Goal: Information Seeking & Learning: Learn about a topic

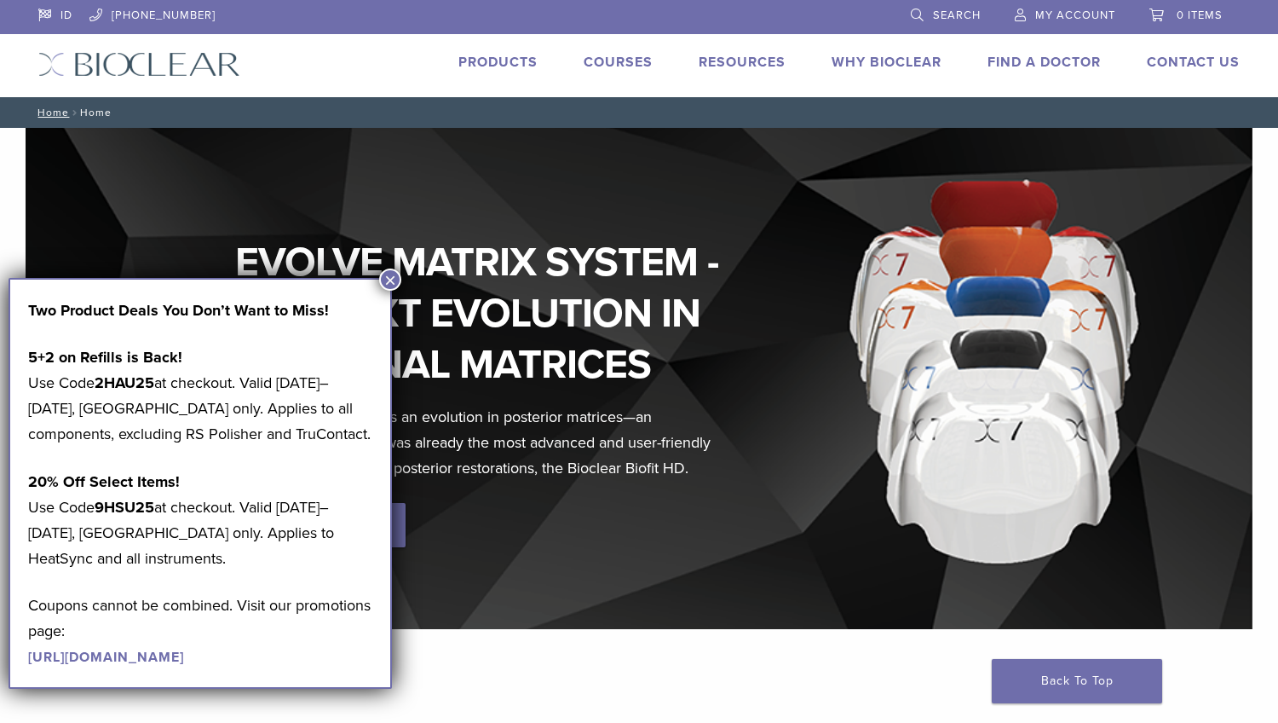
click at [390, 288] on button "×" at bounding box center [390, 279] width 22 height 22
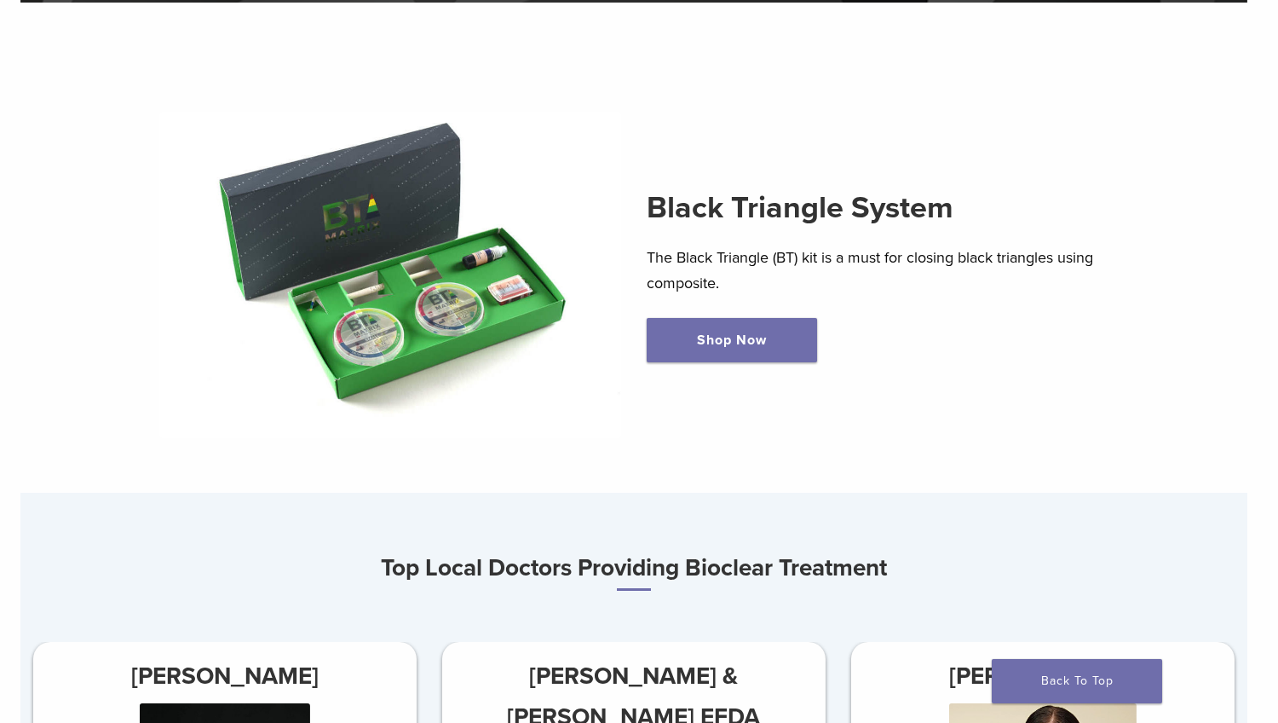
scroll to position [629, 5]
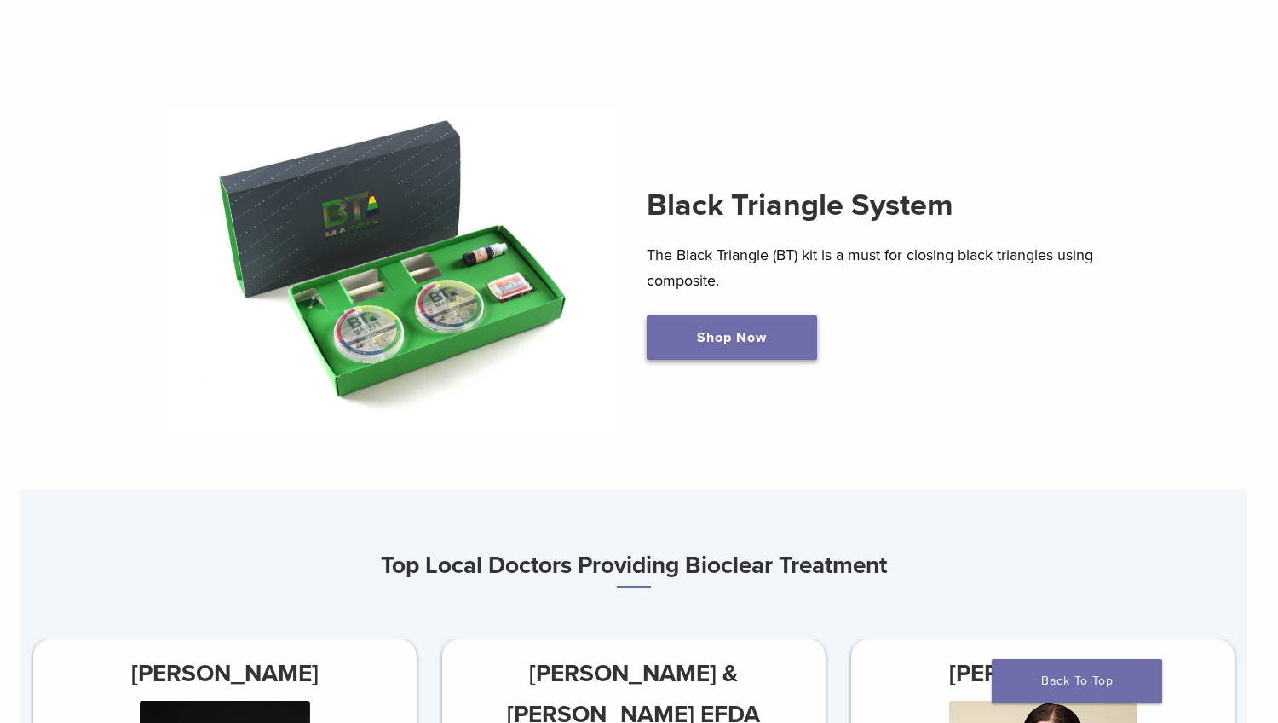
click at [759, 336] on link "Shop Now" at bounding box center [732, 337] width 170 height 44
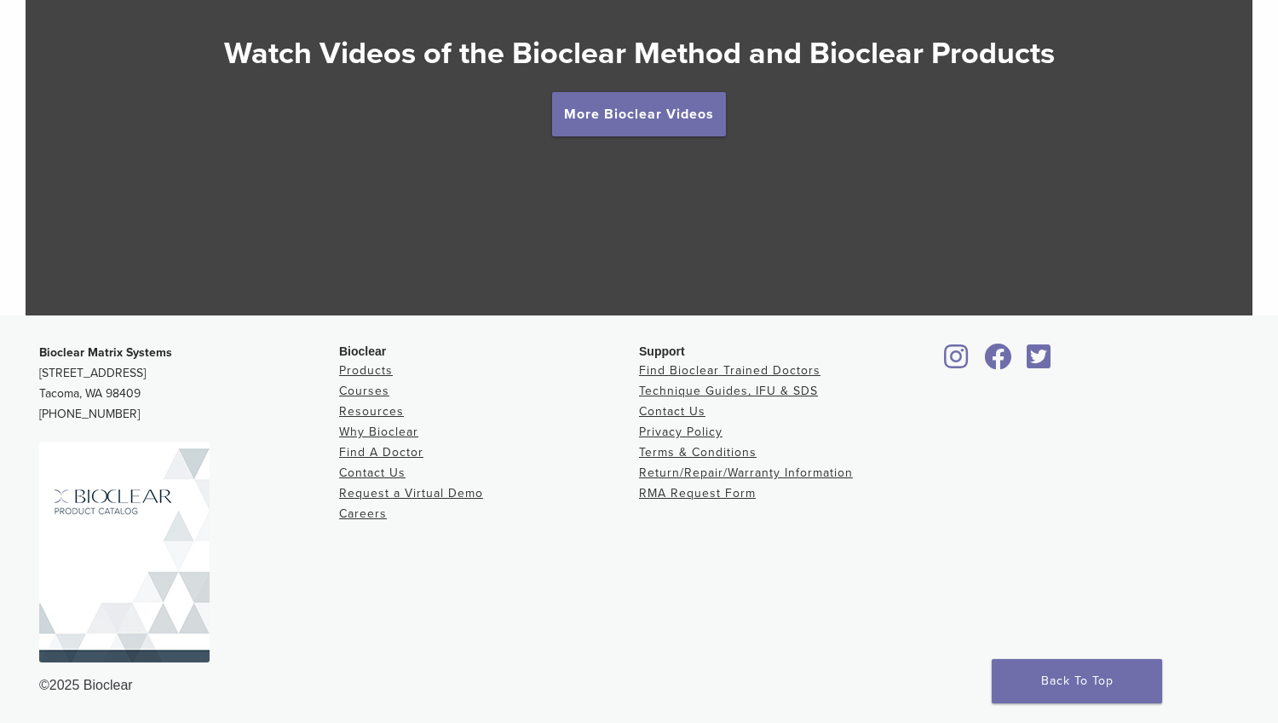
scroll to position [3338, 0]
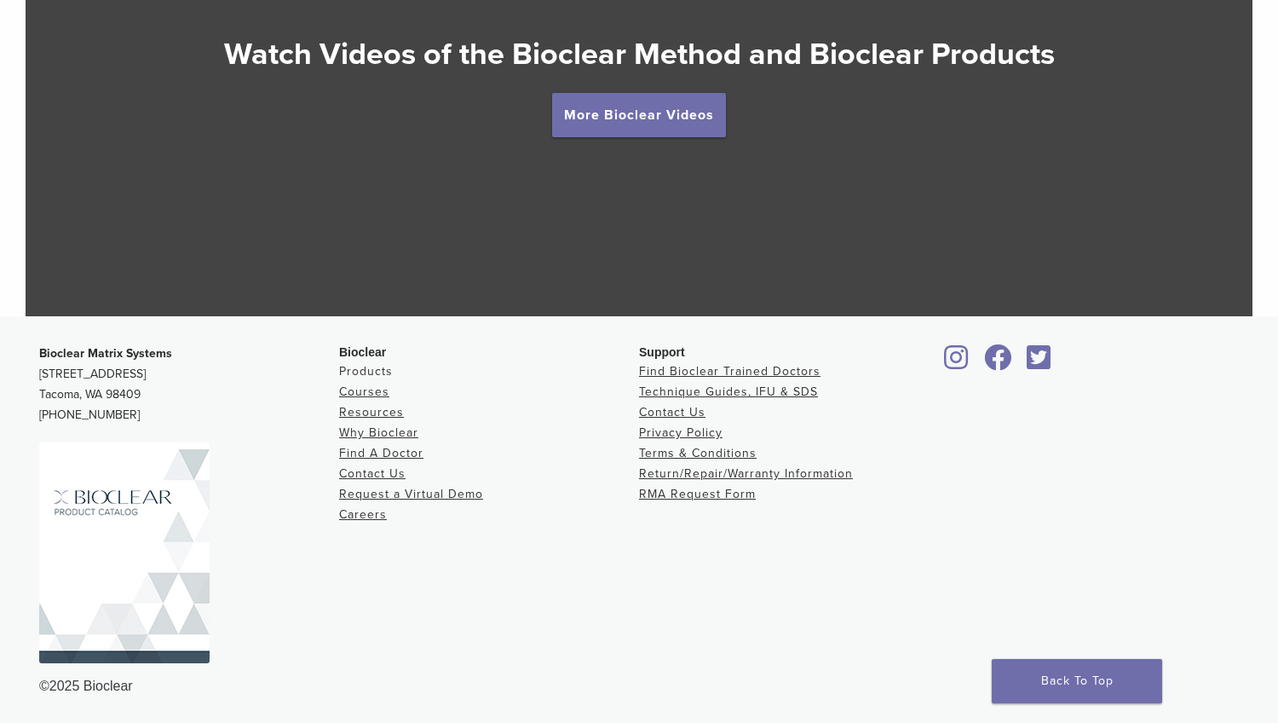
click at [379, 374] on link "Products" at bounding box center [366, 371] width 54 height 14
click at [381, 392] on link "Courses" at bounding box center [364, 391] width 50 height 14
click at [637, 122] on link "More Bioclear Videos" at bounding box center [639, 115] width 174 height 44
click at [638, 115] on link "More Bioclear Videos" at bounding box center [639, 115] width 174 height 44
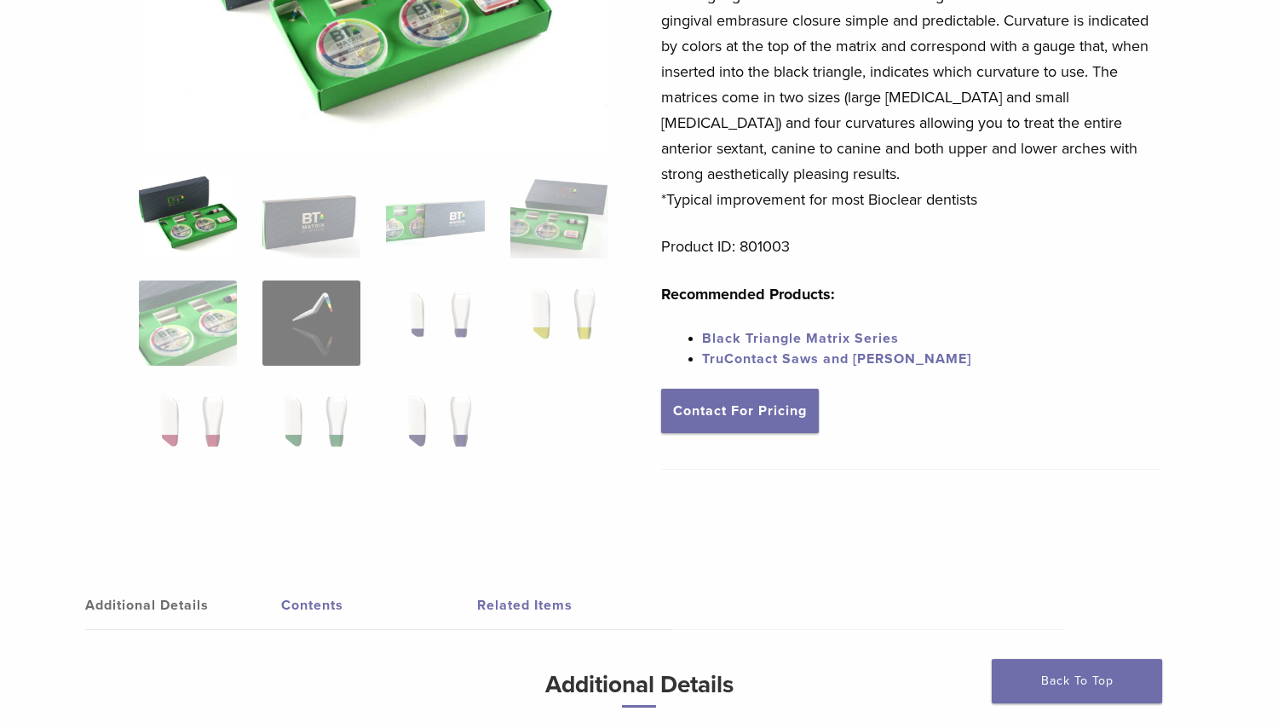
scroll to position [337, 0]
click at [868, 339] on link "Black Triangle Matrix Series" at bounding box center [800, 338] width 197 height 17
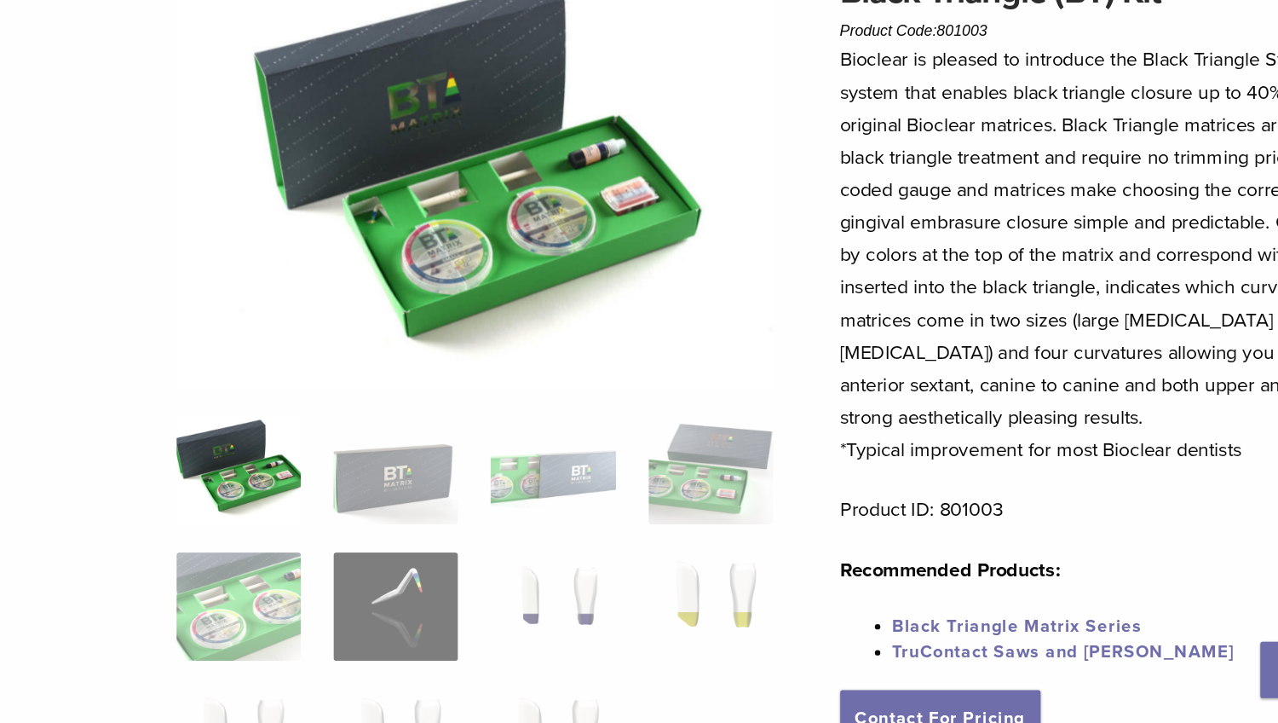
scroll to position [31, 0]
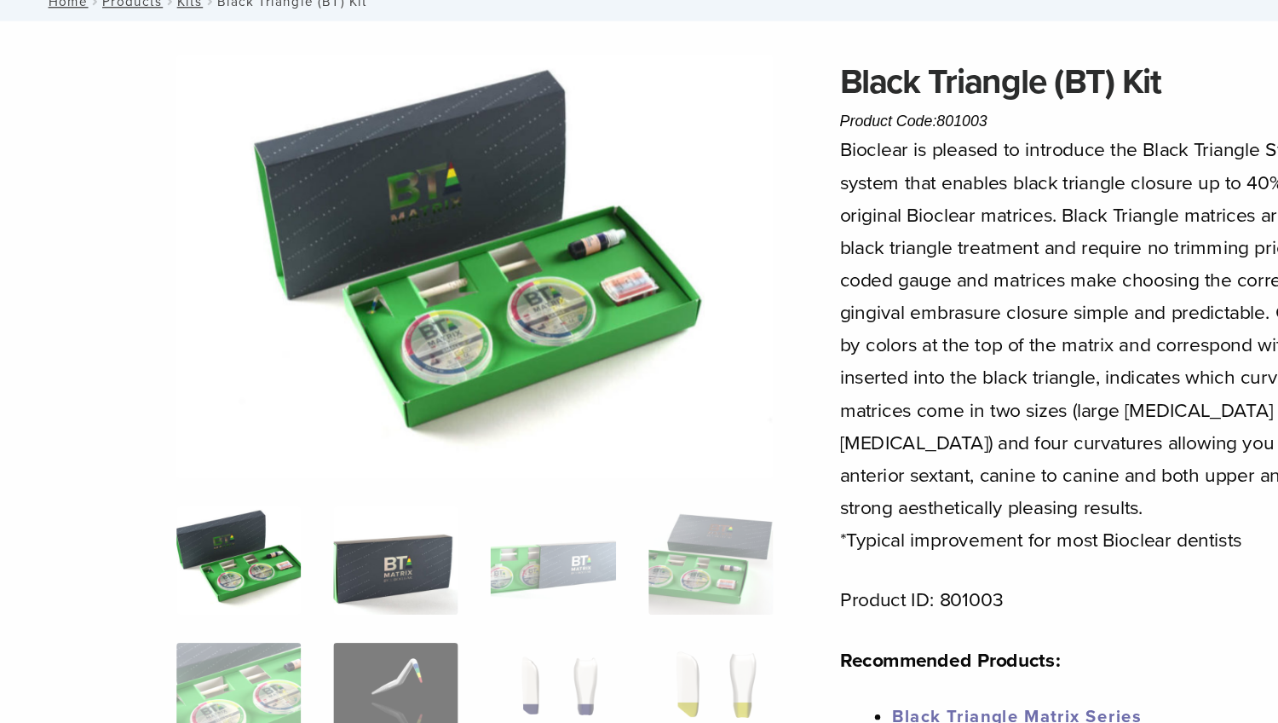
click at [320, 479] on img at bounding box center [311, 521] width 98 height 85
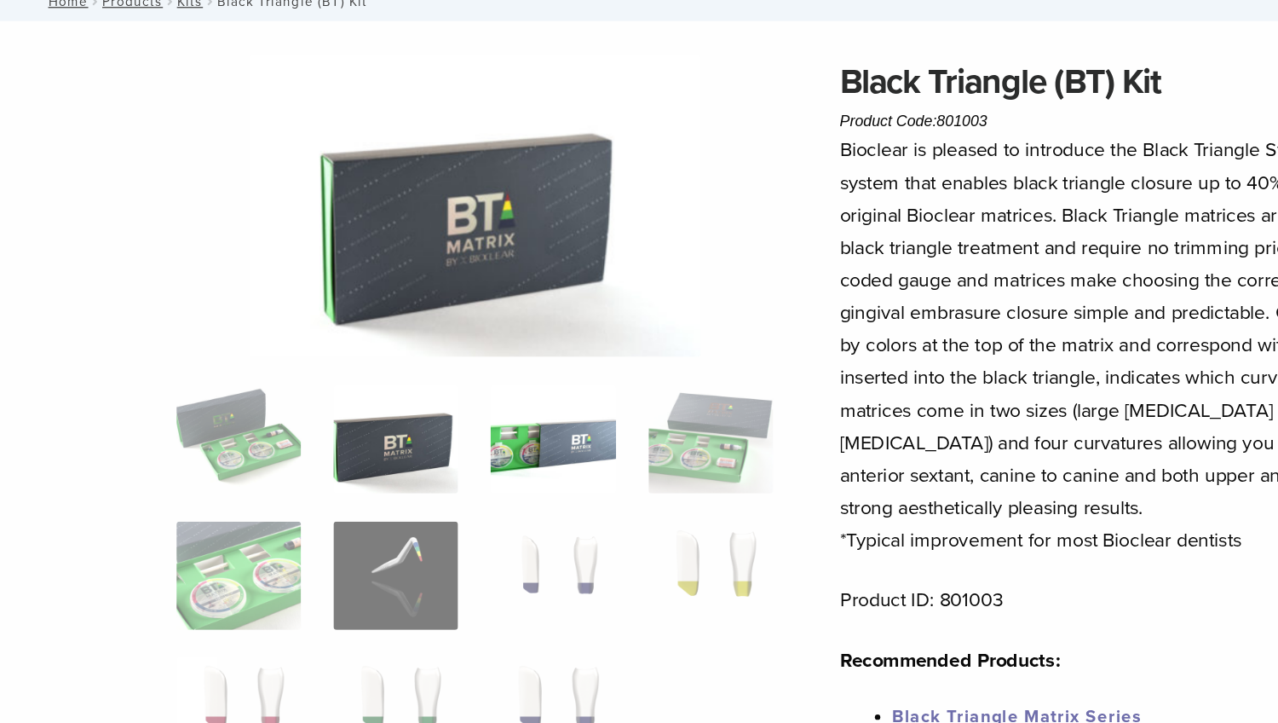
click at [439, 384] on img at bounding box center [435, 426] width 98 height 85
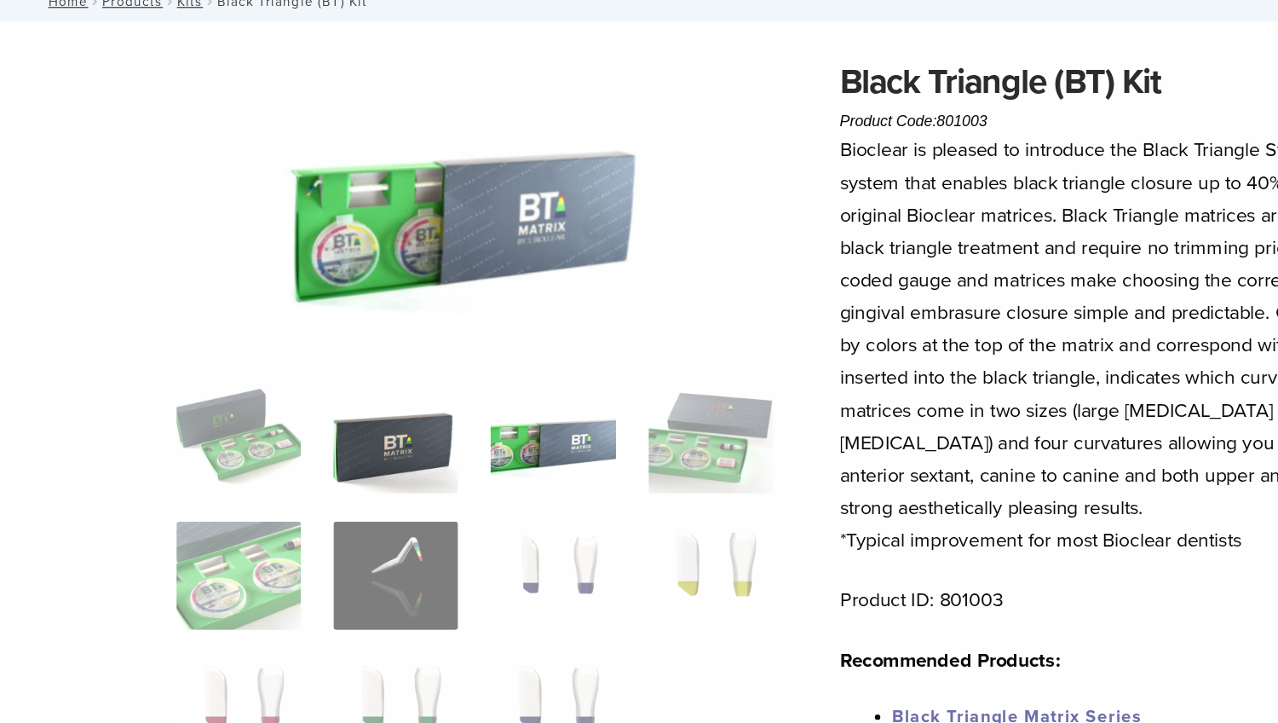
click at [311, 384] on img at bounding box center [311, 426] width 98 height 85
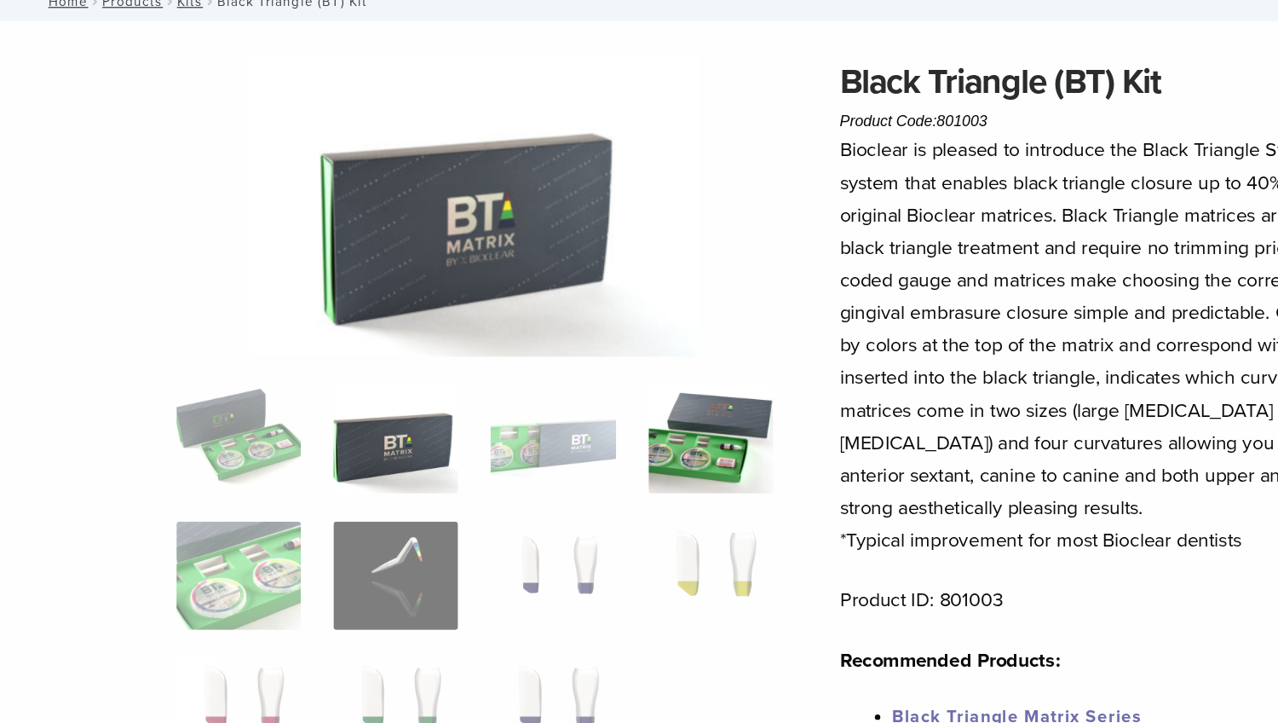
click at [535, 384] on img at bounding box center [560, 426] width 98 height 85
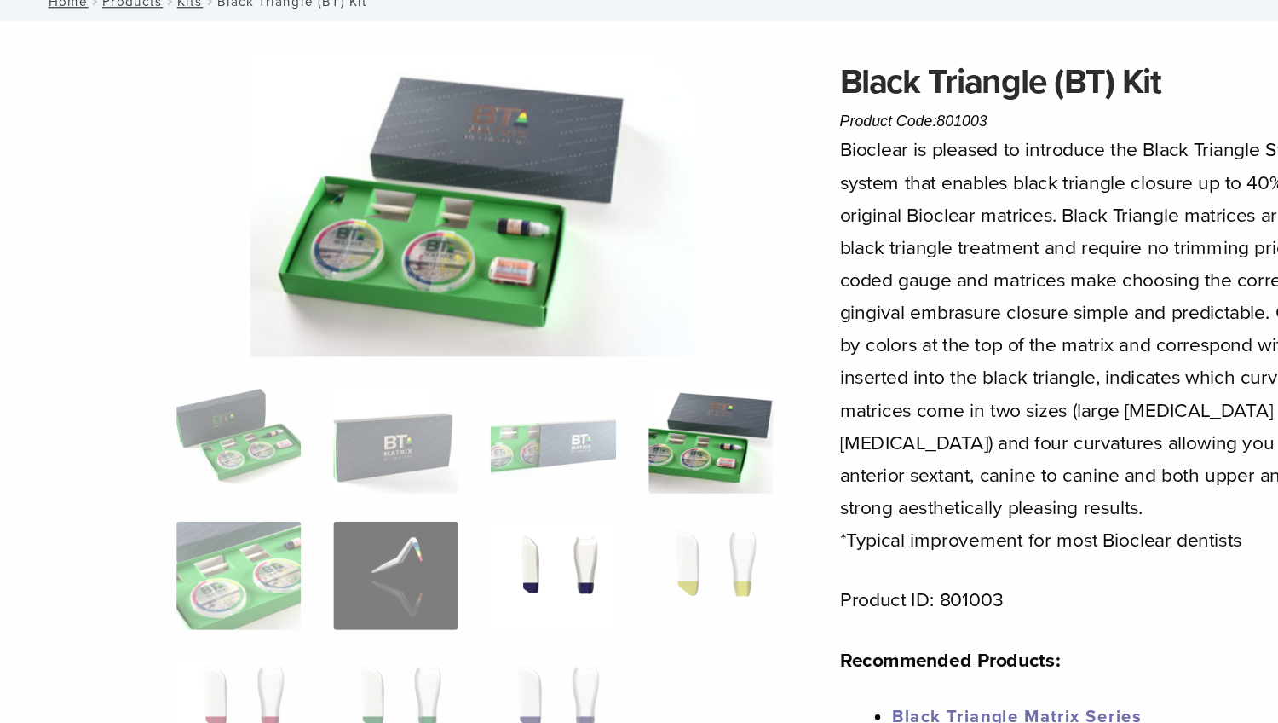
click at [441, 491] on img at bounding box center [435, 533] width 98 height 85
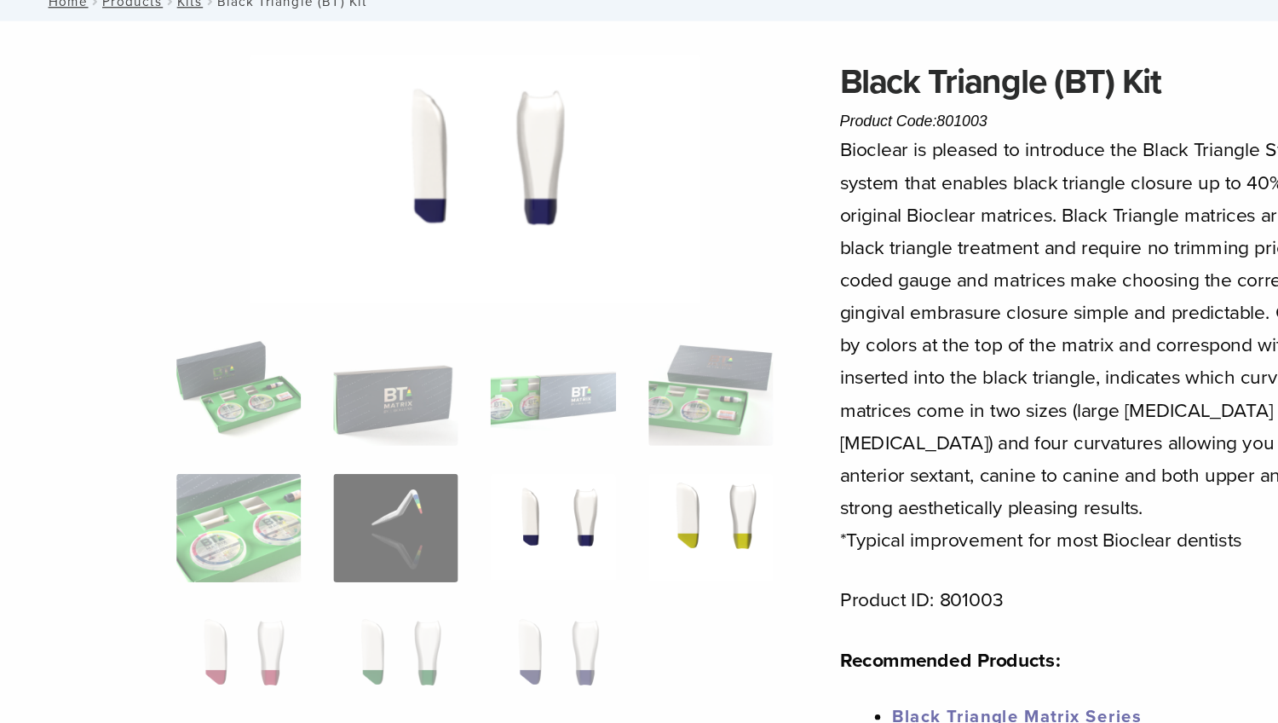
click at [591, 453] on img at bounding box center [560, 495] width 98 height 85
click at [339, 561] on img at bounding box center [311, 603] width 98 height 85
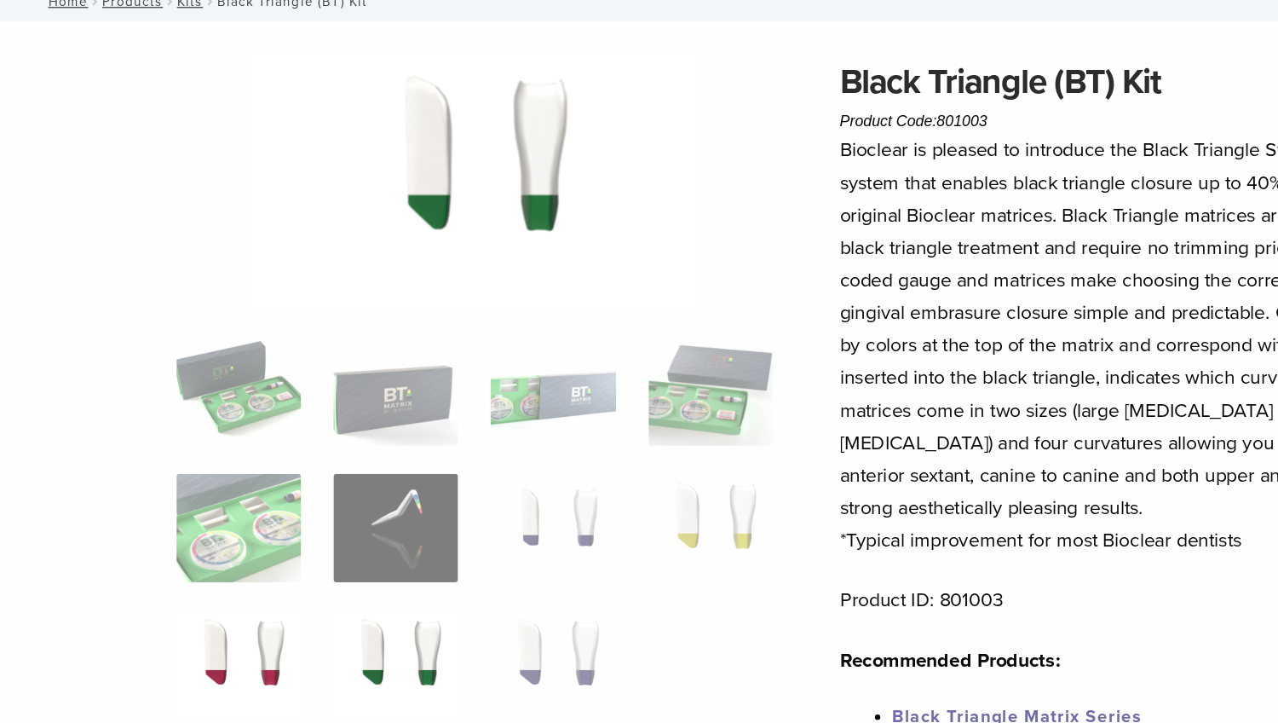
click at [217, 561] on img at bounding box center [188, 603] width 98 height 85
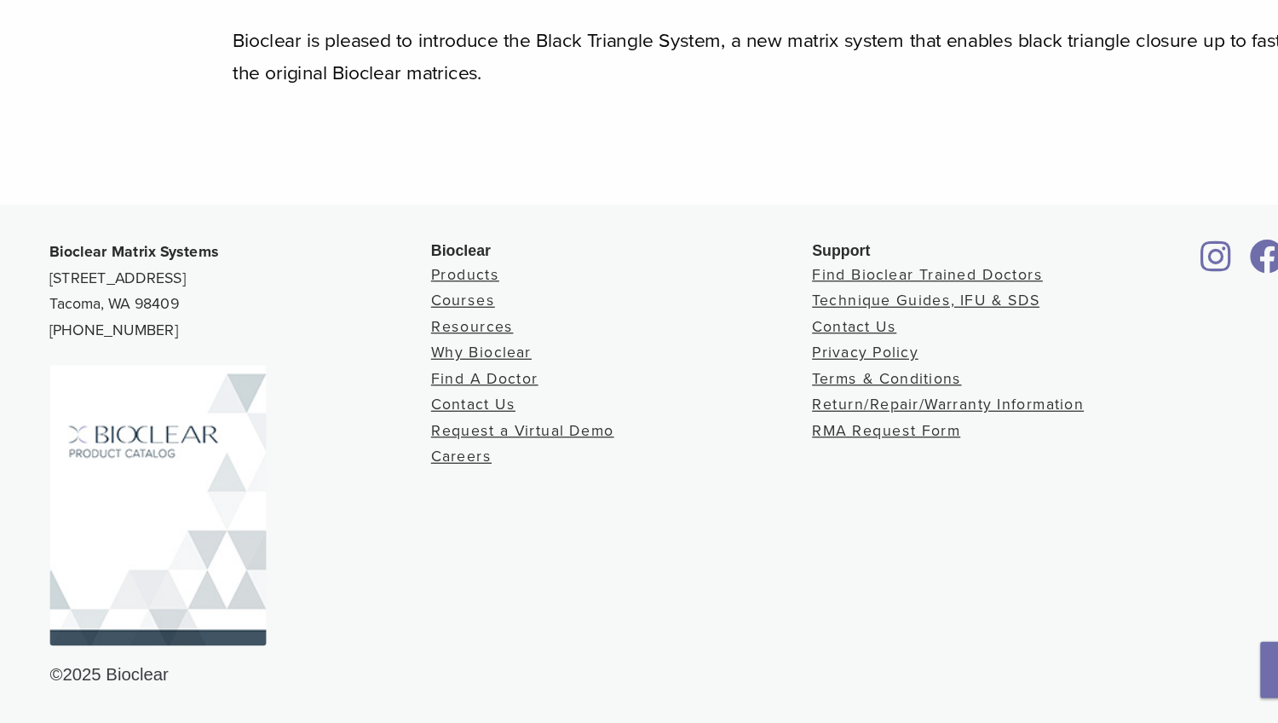
scroll to position [835, 0]
click at [66, 447] on img at bounding box center [124, 551] width 170 height 221
click at [116, 441] on img at bounding box center [124, 551] width 170 height 221
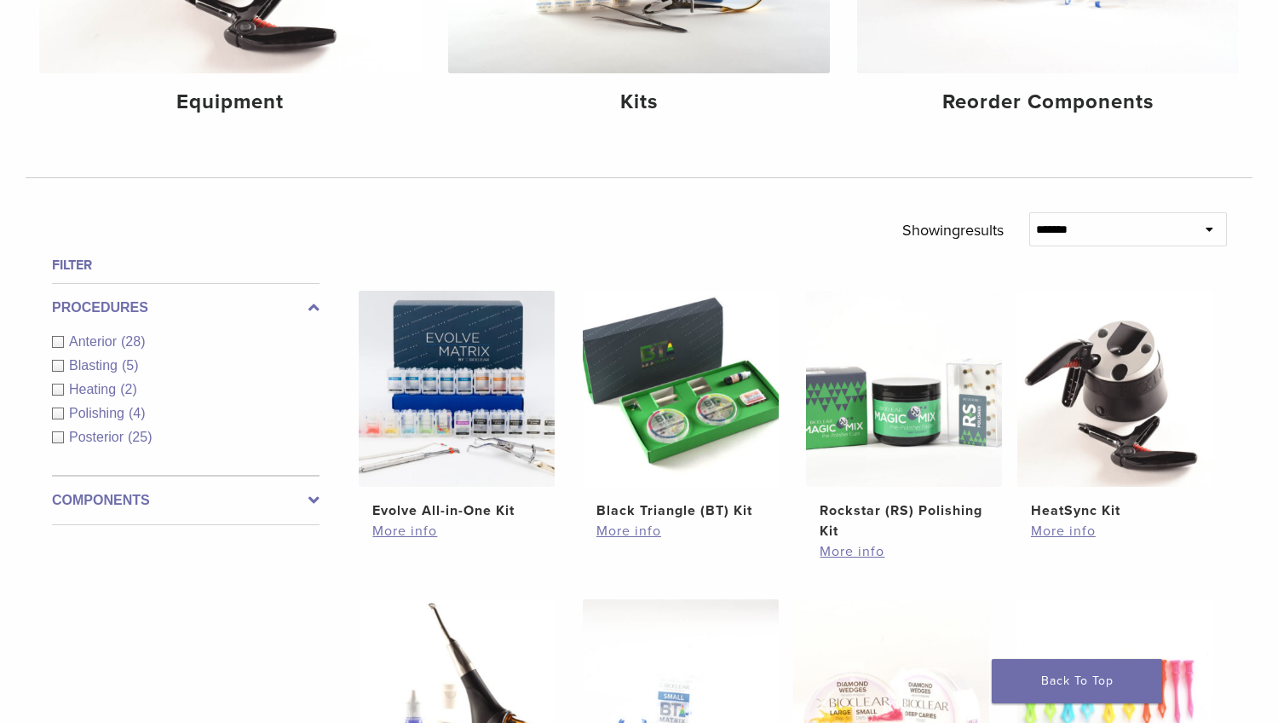
scroll to position [407, 0]
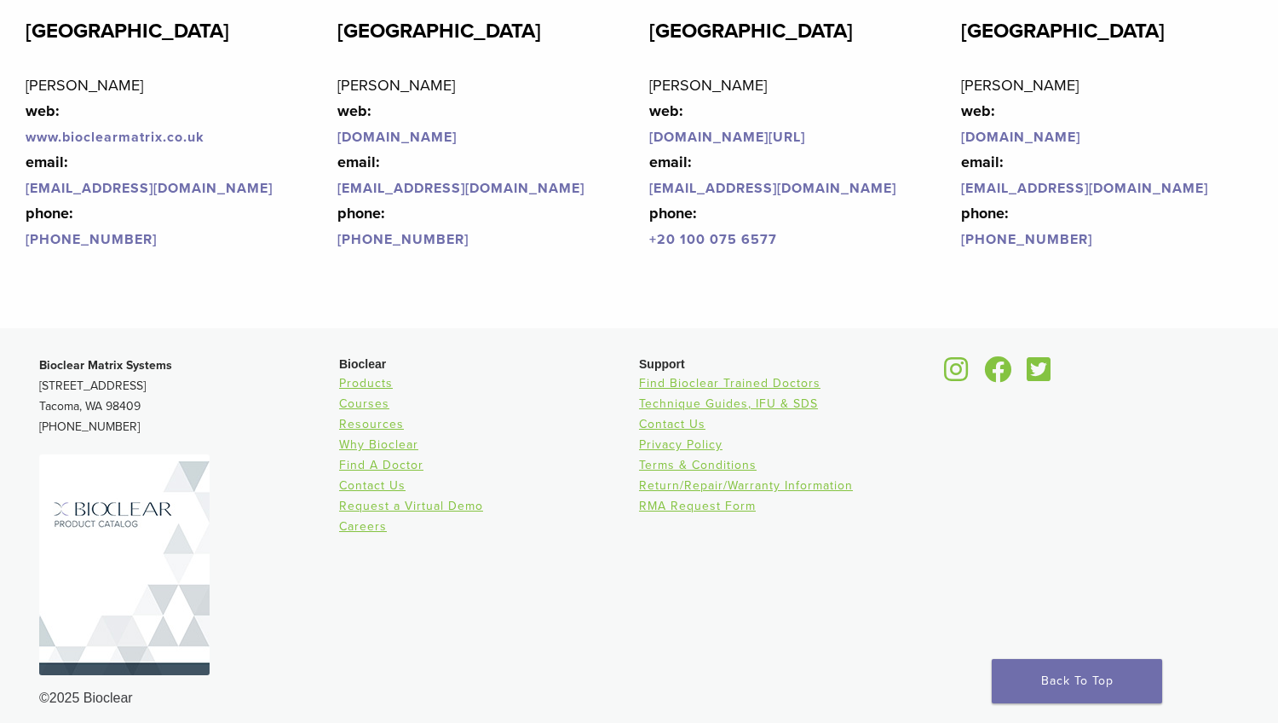
scroll to position [4143, 0]
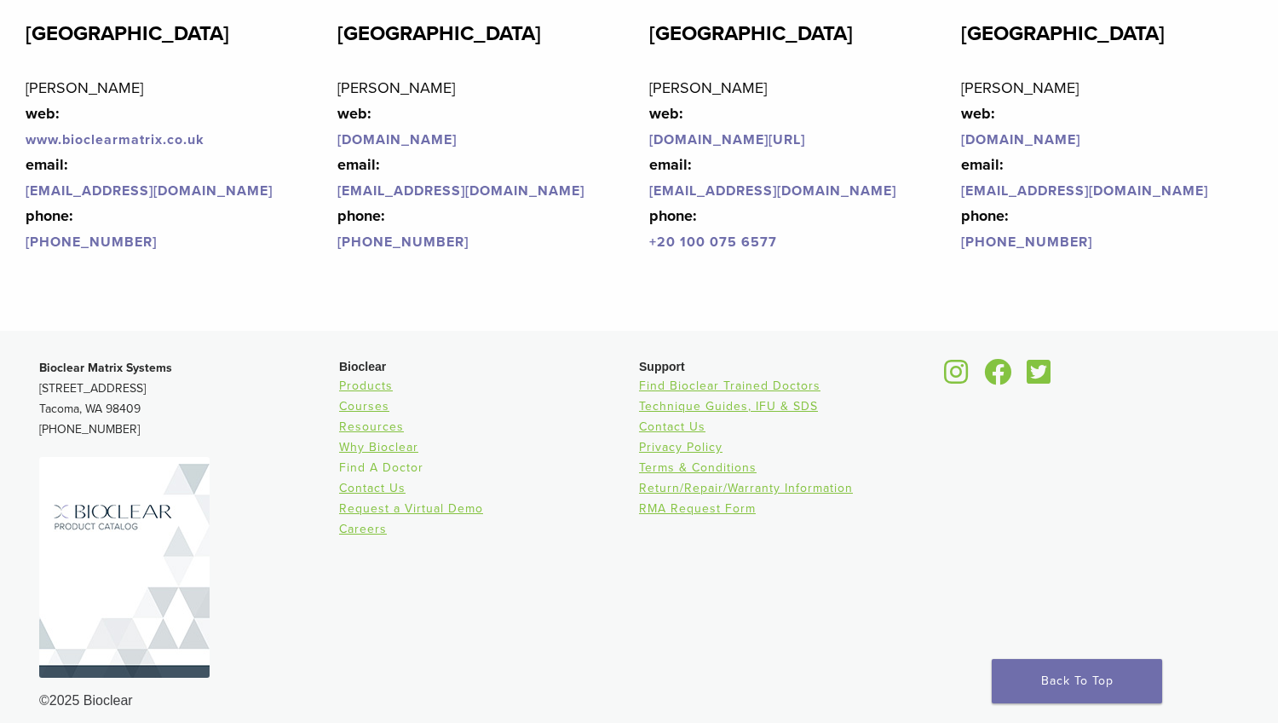
click at [385, 462] on link "Find A Doctor" at bounding box center [381, 467] width 84 height 14
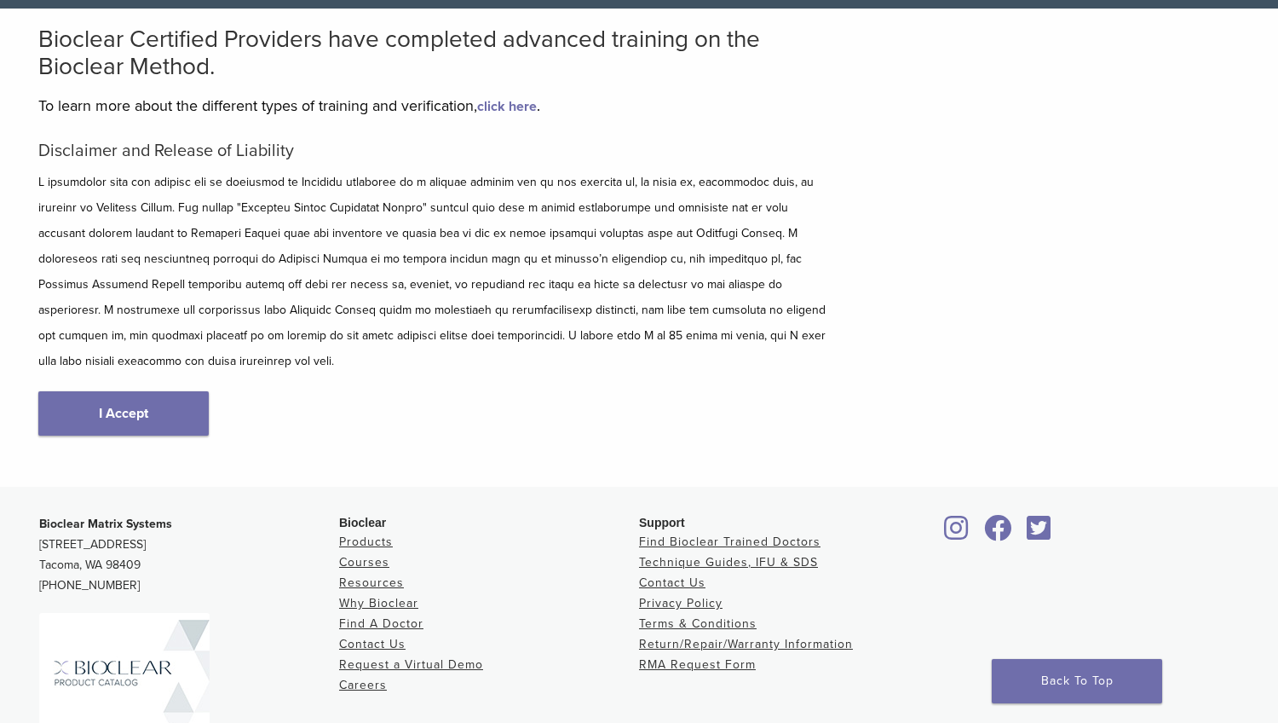
scroll to position [123, 0]
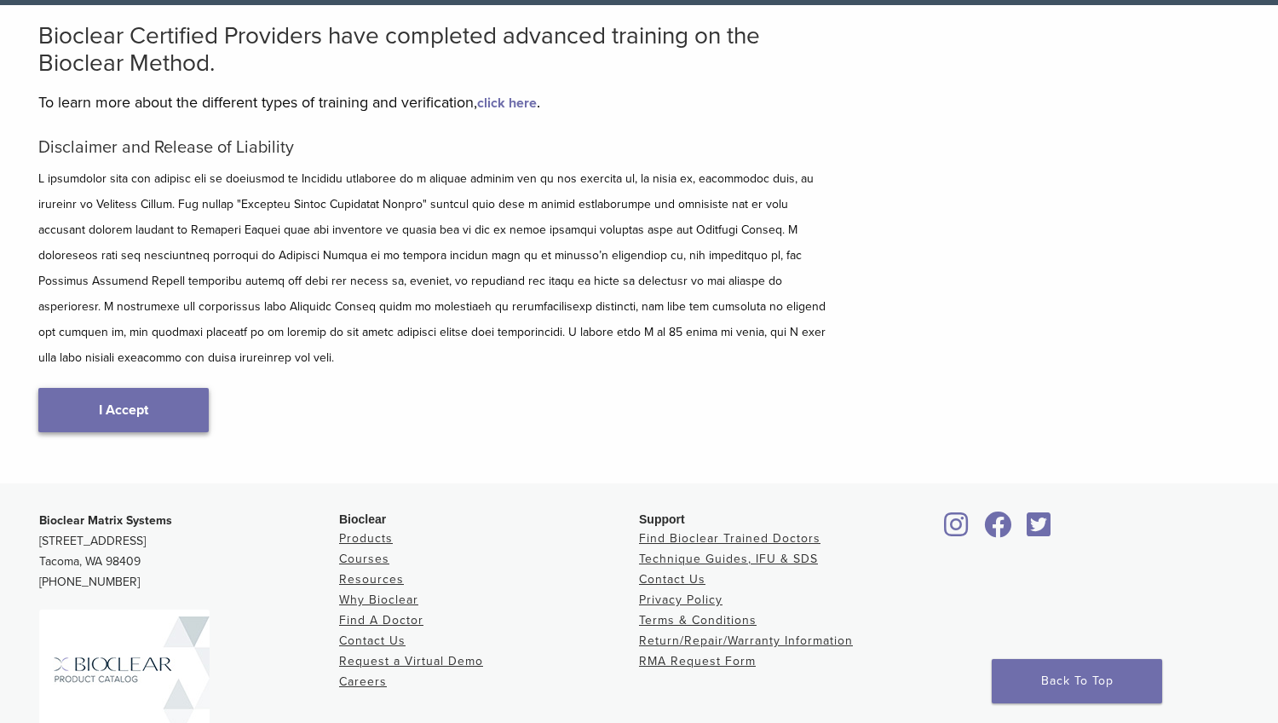
click at [192, 392] on link "I Accept" at bounding box center [123, 410] width 170 height 44
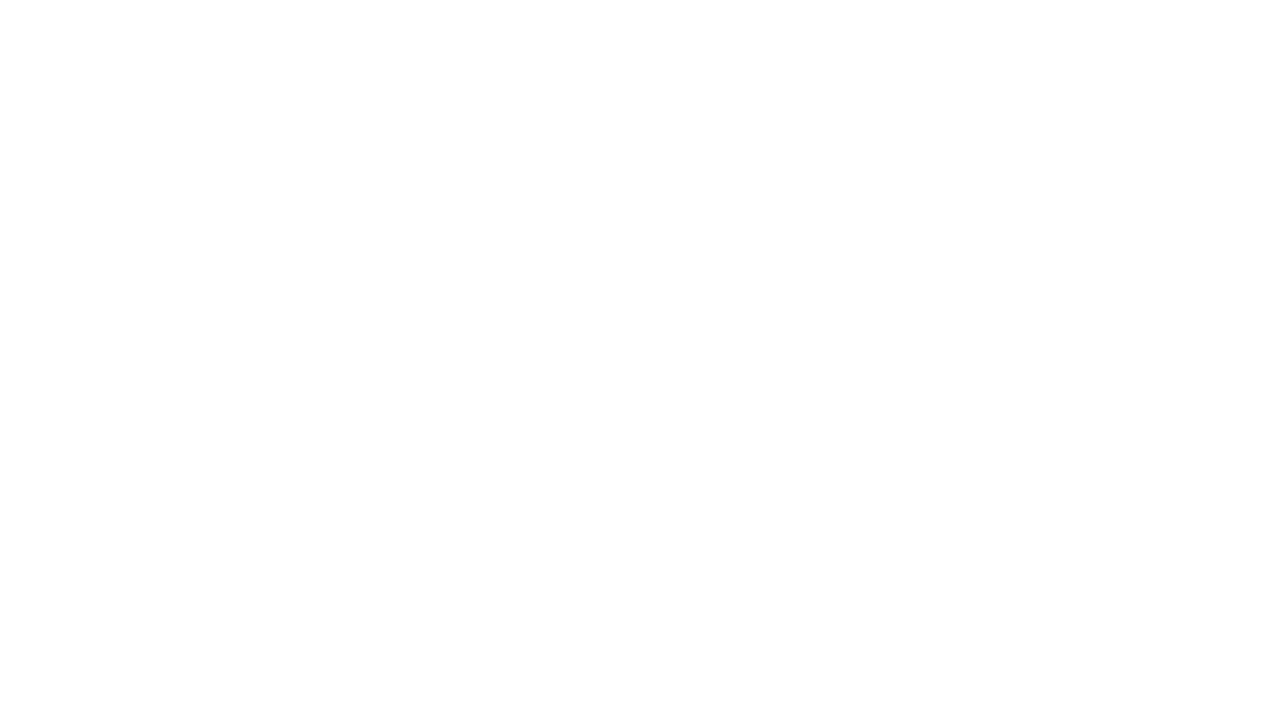
scroll to position [212, 0]
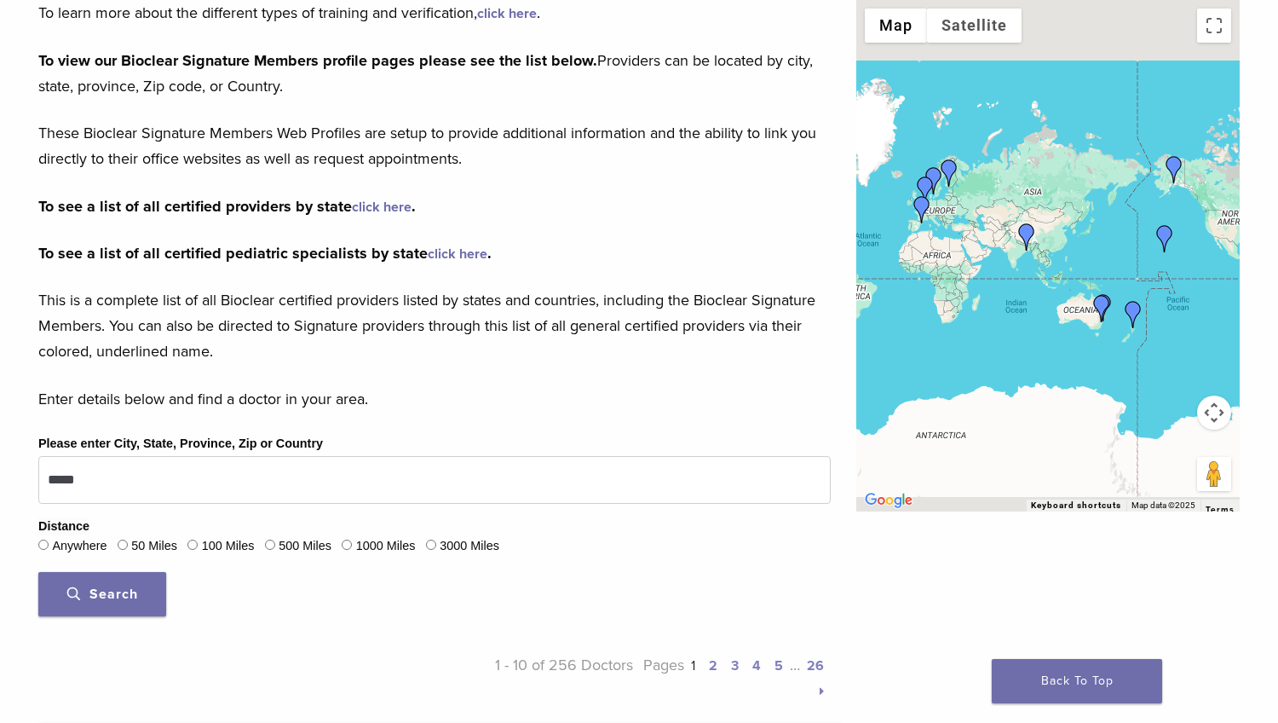
click at [1099, 307] on img "Dr. Geoffrey Wan" at bounding box center [1101, 308] width 27 height 27
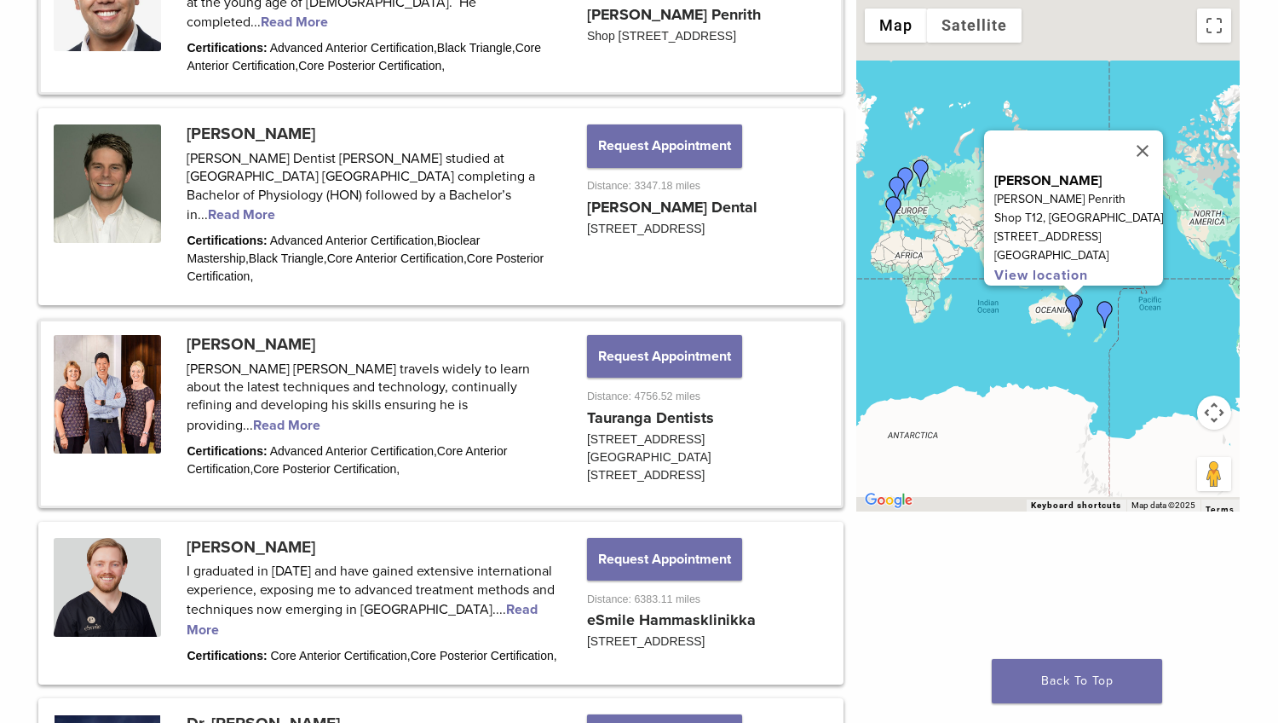
scroll to position [1193, 0]
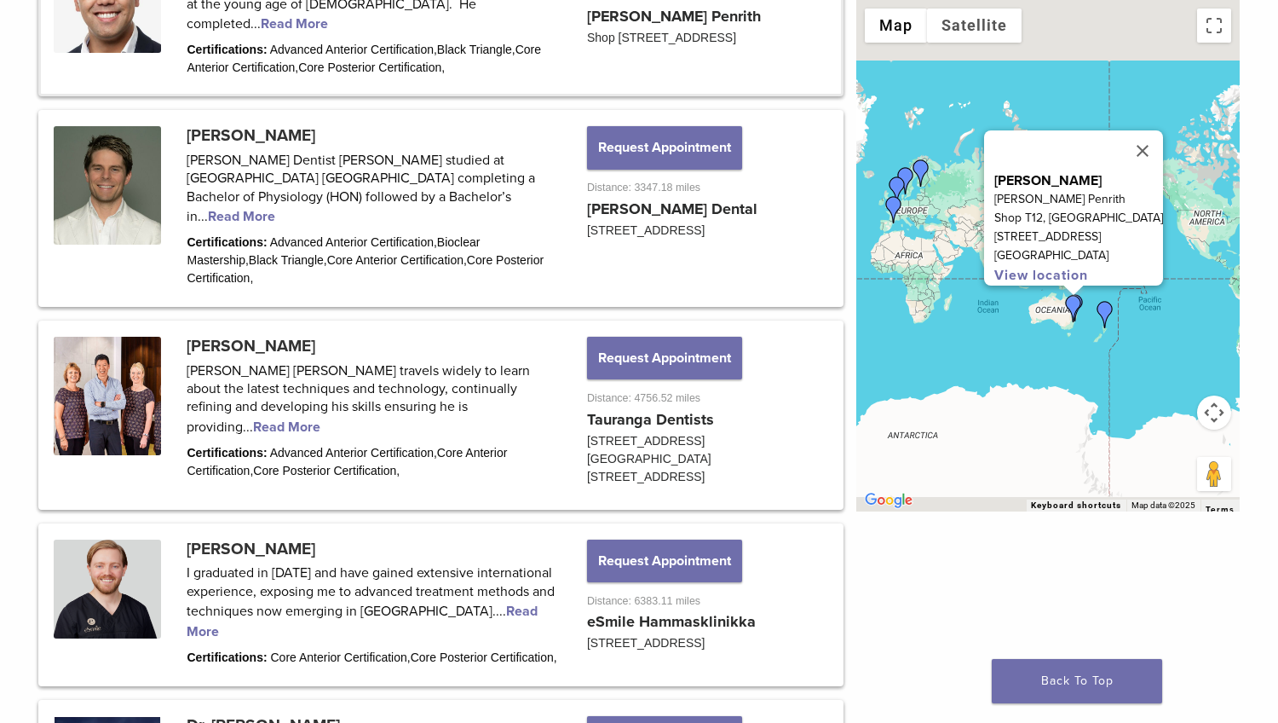
click at [1111, 310] on img "kevin tims" at bounding box center [1105, 314] width 27 height 27
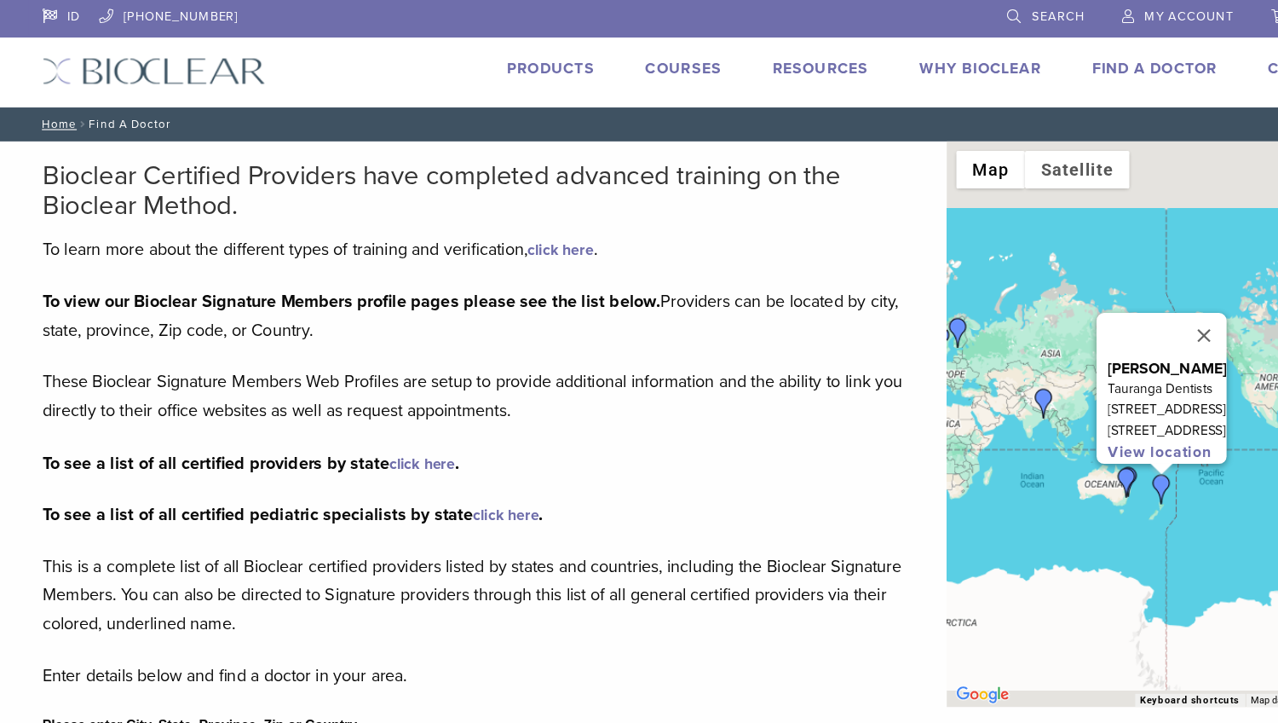
scroll to position [0, 0]
